Goal: Task Accomplishment & Management: Complete application form

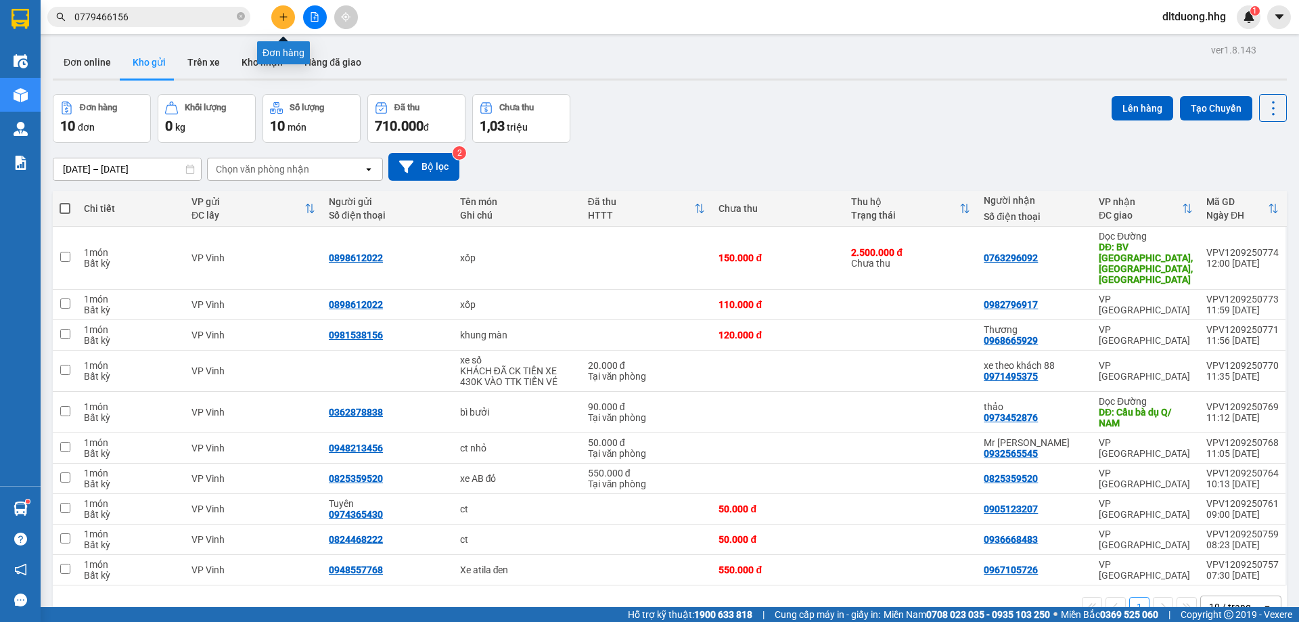
click at [282, 20] on icon "plus" at bounding box center [283, 16] width 9 height 9
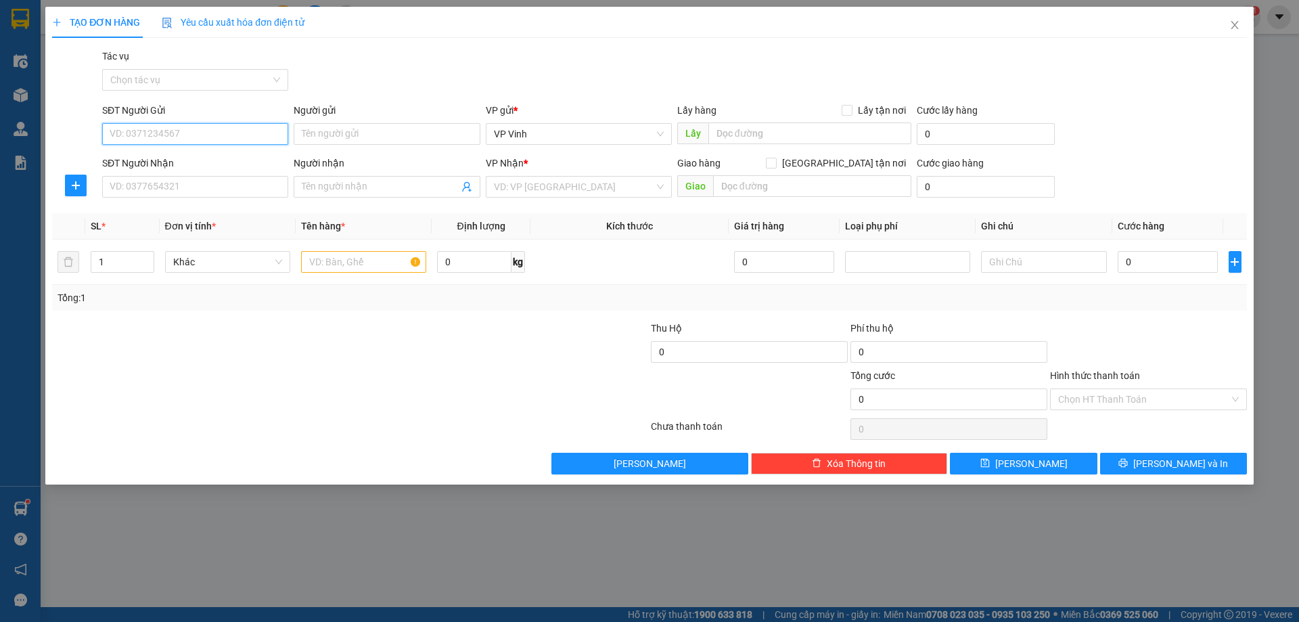
drag, startPoint x: 192, startPoint y: 137, endPoint x: 212, endPoint y: 135, distance: 19.8
click at [193, 137] on input "SĐT Người Gửi" at bounding box center [195, 134] width 186 height 22
click at [223, 185] on input "SĐT Người Nhận" at bounding box center [195, 187] width 186 height 22
type input "0905705846"
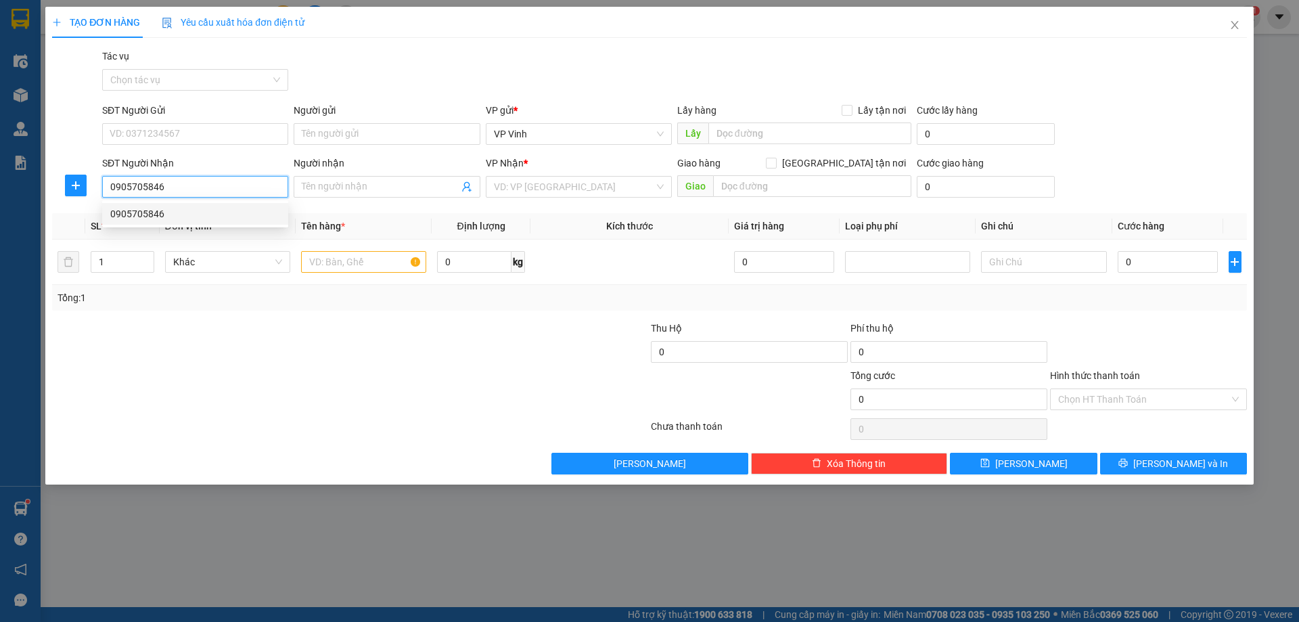
click at [151, 221] on div "0905705846" at bounding box center [195, 214] width 186 height 22
type input "N3 Vinahouse V. Điện"
type input "0905705846"
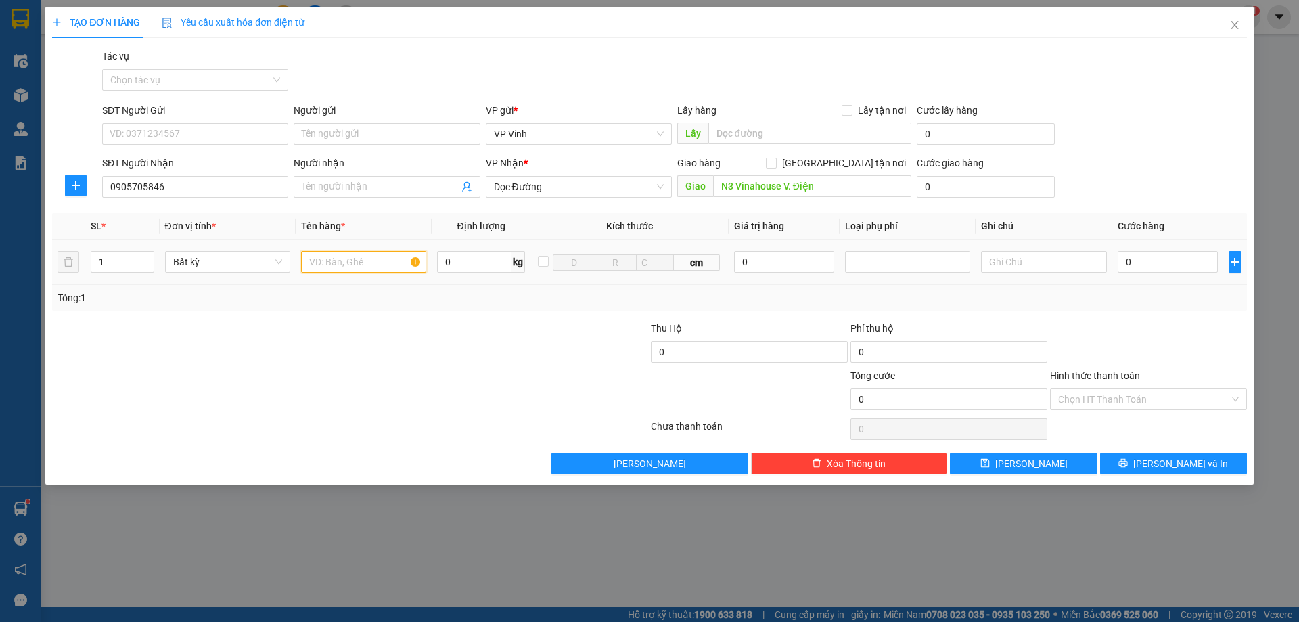
click at [371, 259] on input "text" at bounding box center [363, 262] width 125 height 22
type input "Can rượu"
click at [111, 260] on input "1" at bounding box center [122, 262] width 62 height 20
type input "2"
click at [1176, 254] on input "0" at bounding box center [1168, 262] width 101 height 22
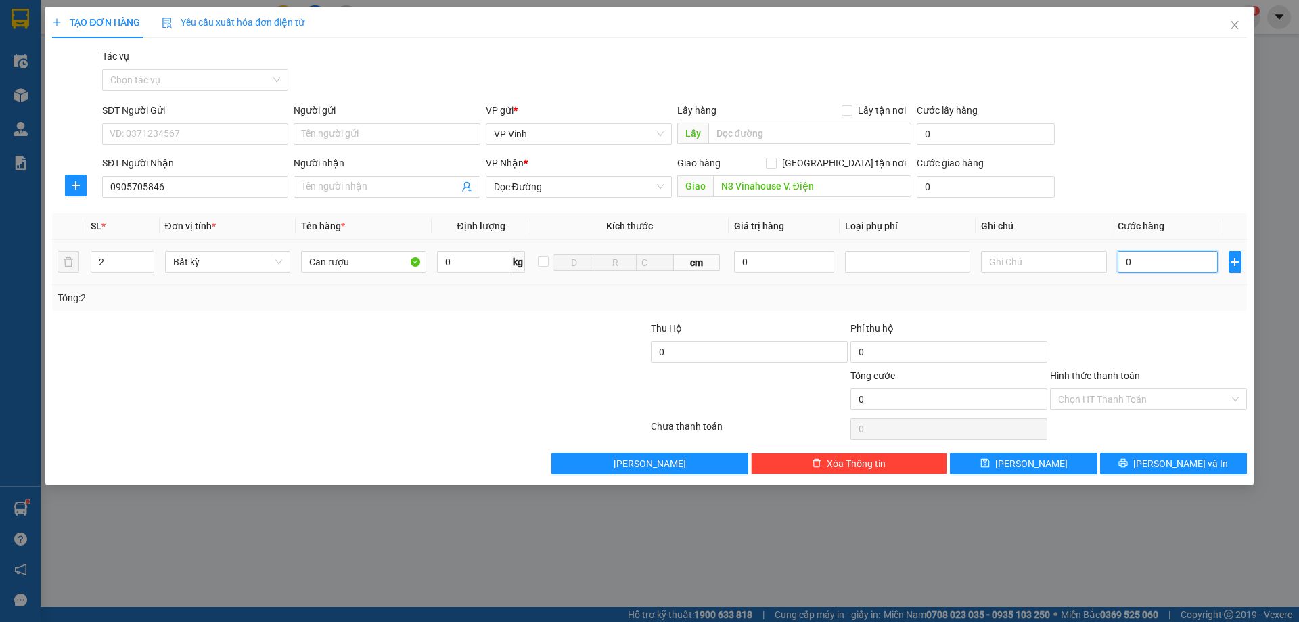
type input "9"
type input "90"
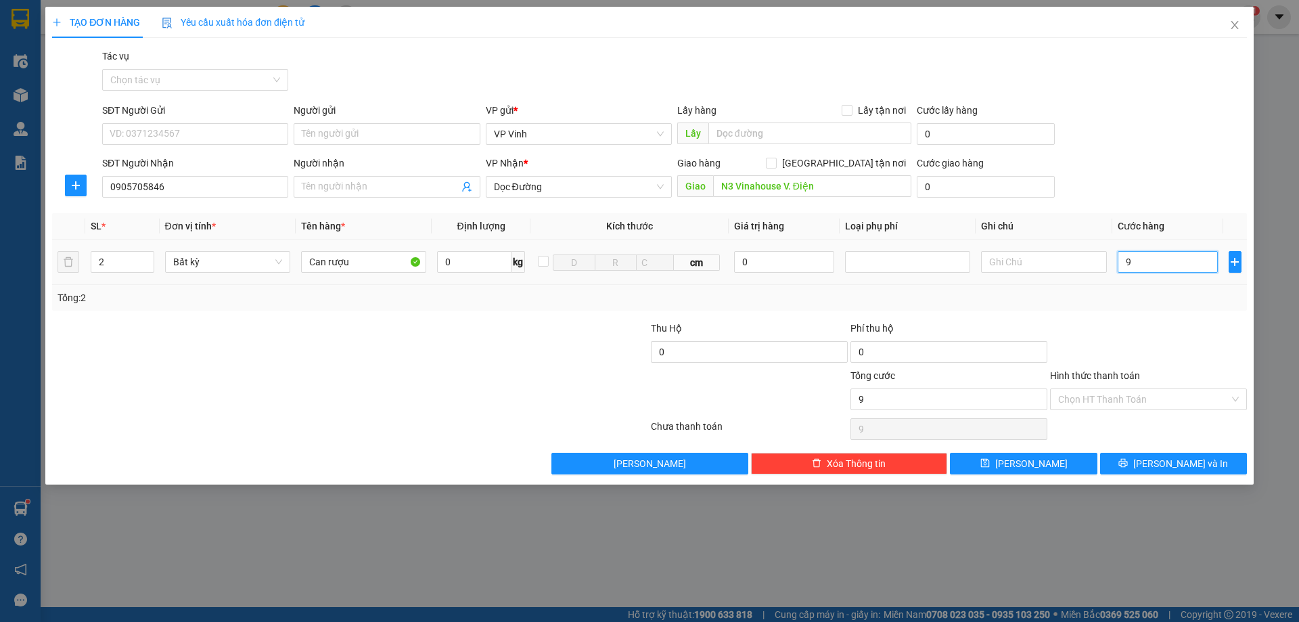
type input "90"
type input "900"
type input "9.000"
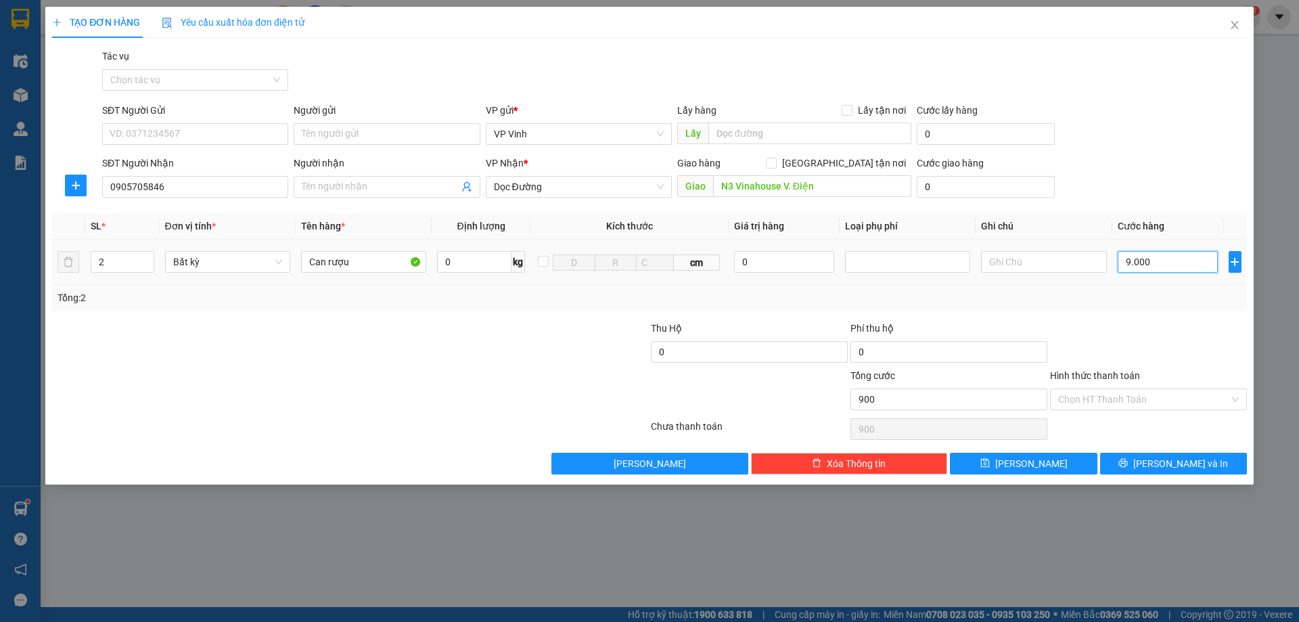
type input "9.000"
type input "90.000"
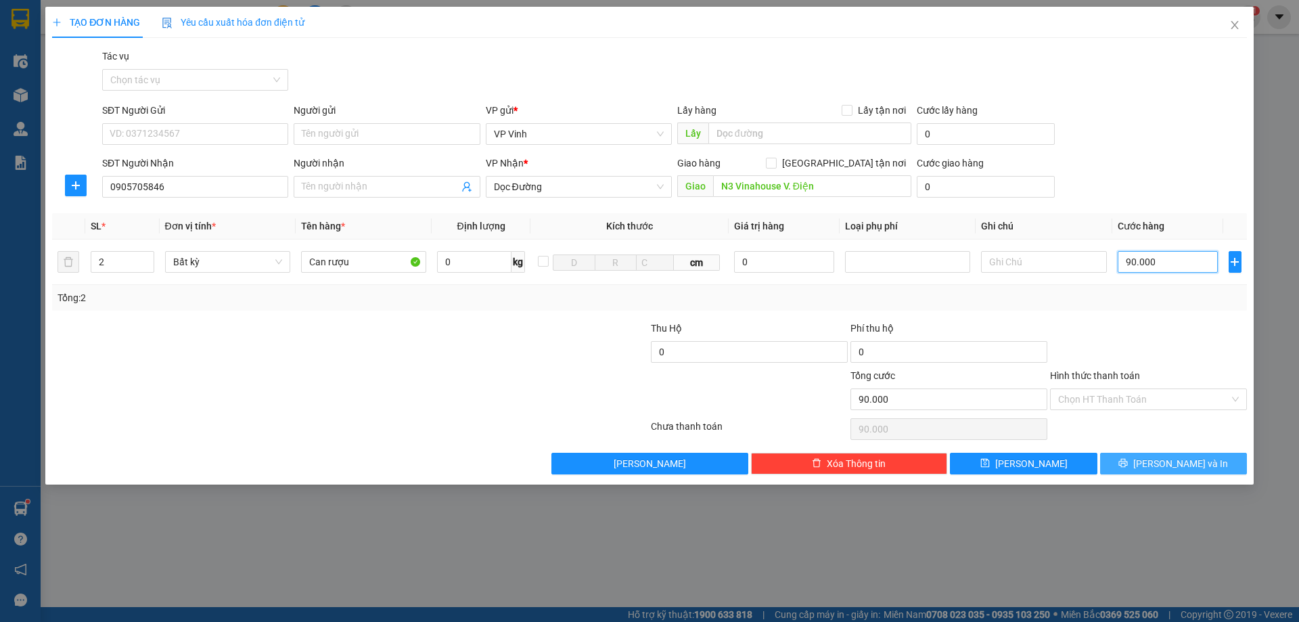
type input "90.000"
click at [1193, 466] on span "[PERSON_NAME] và In" at bounding box center [1180, 463] width 95 height 15
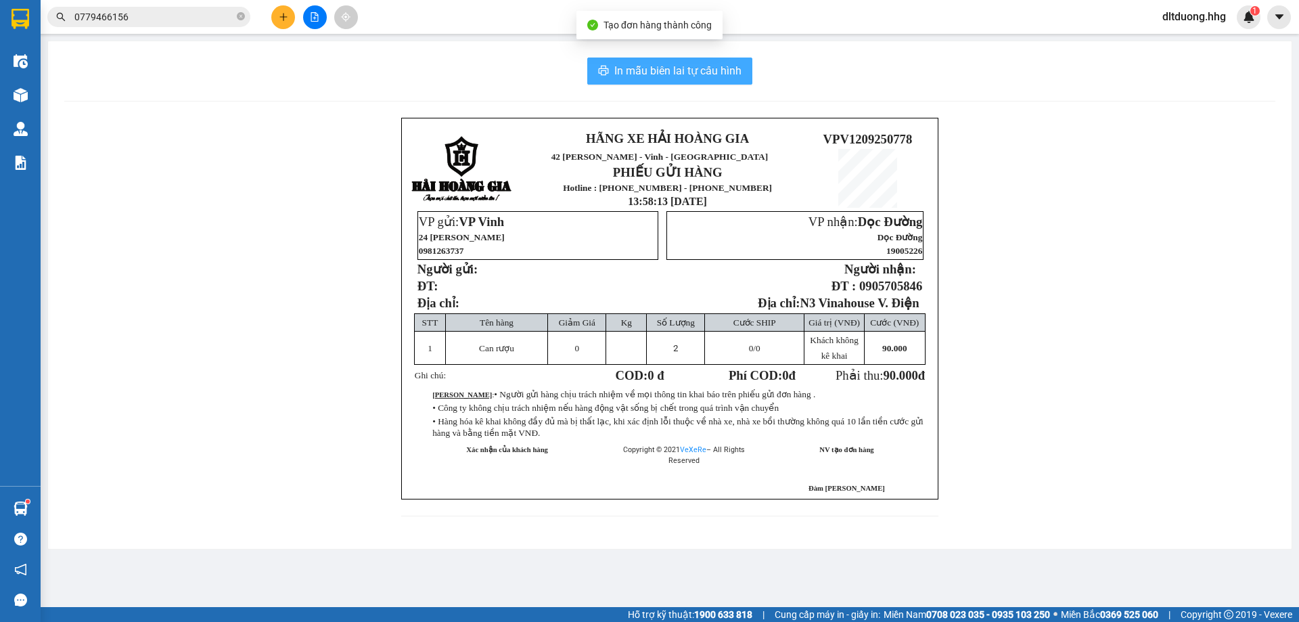
click at [720, 71] on span "In mẫu biên lai tự cấu hình" at bounding box center [677, 70] width 127 height 17
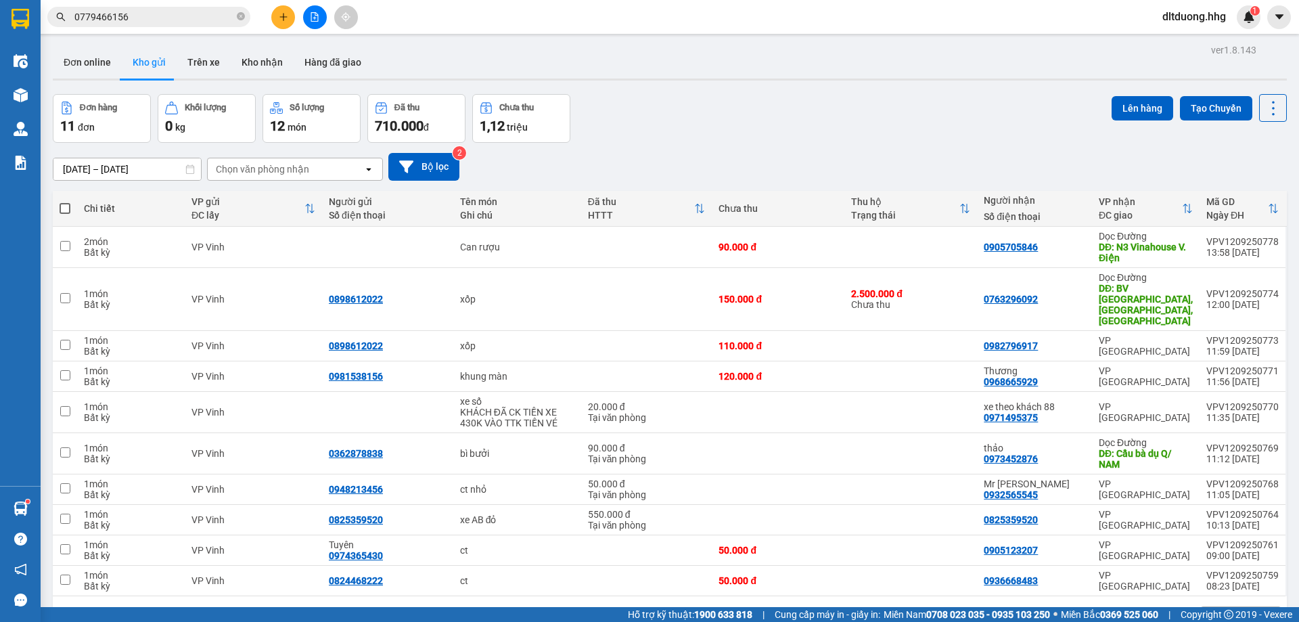
click at [1185, 17] on span "dltduong.hhg" at bounding box center [1193, 16] width 85 height 17
click at [1183, 40] on span "Đăng xuất" at bounding box center [1199, 42] width 59 height 15
